Goal: Find specific page/section: Find specific page/section

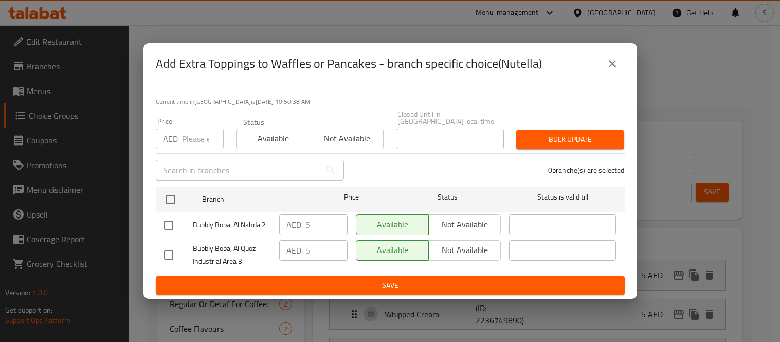
scroll to position [238, 0]
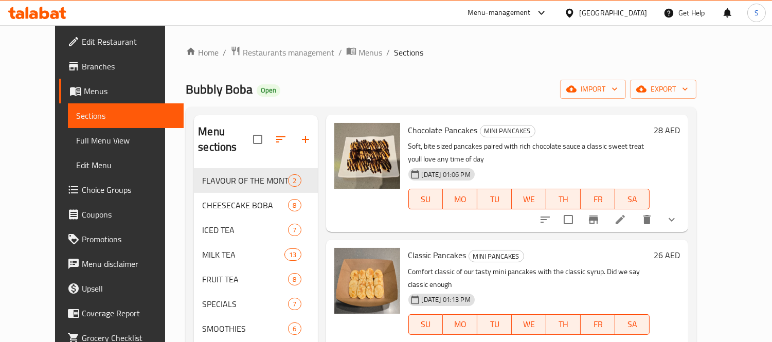
click at [48, 13] on icon at bounding box center [45, 13] width 10 height 12
